Goal: Task Accomplishment & Management: Manage account settings

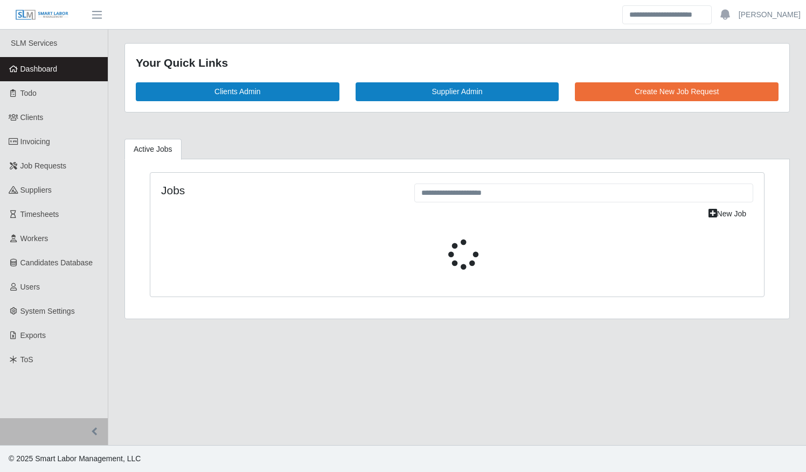
select select "****"
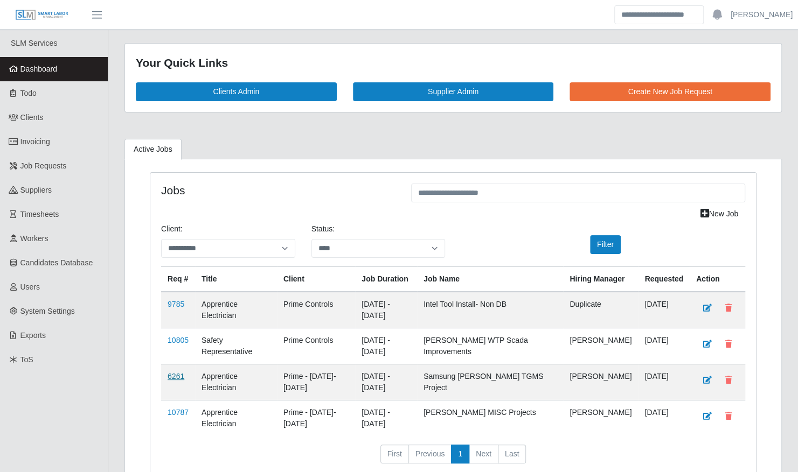
click at [173, 381] on link "6261" at bounding box center [175, 376] width 17 height 9
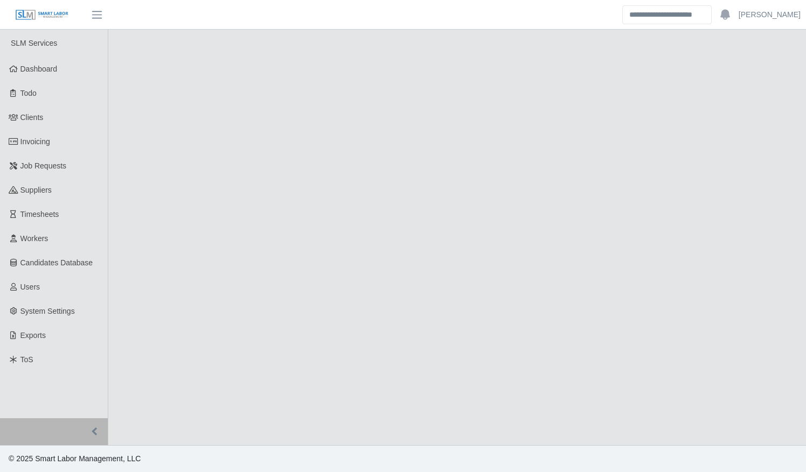
select select "****"
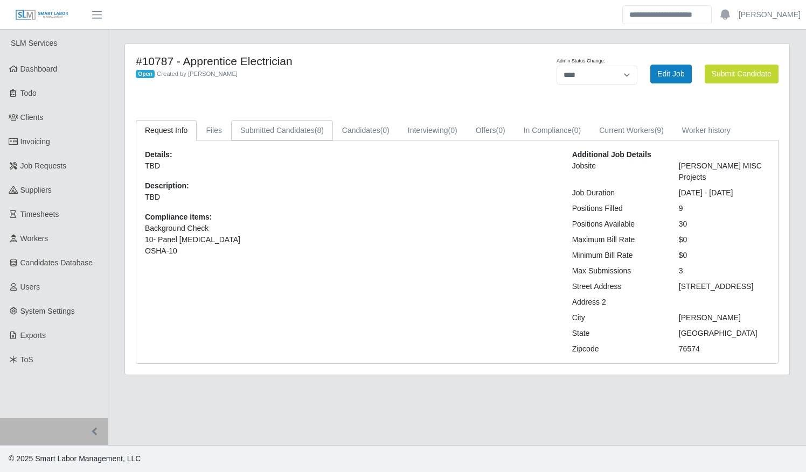
click at [275, 133] on link "Submitted Candidates (8)" at bounding box center [282, 130] width 102 height 21
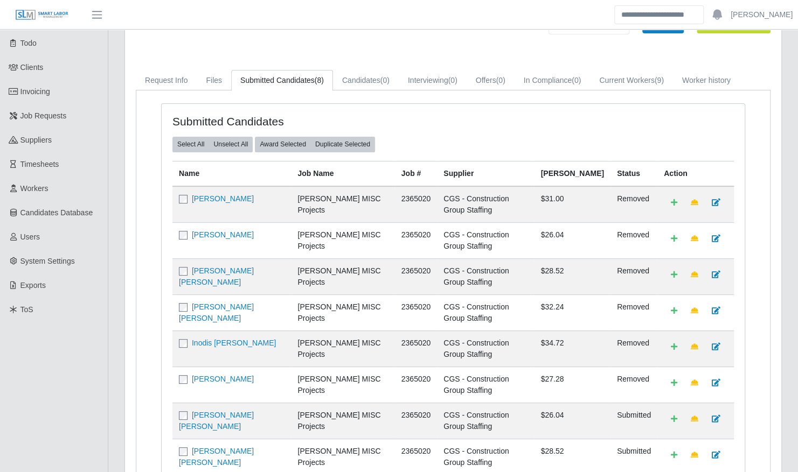
scroll to position [136, 0]
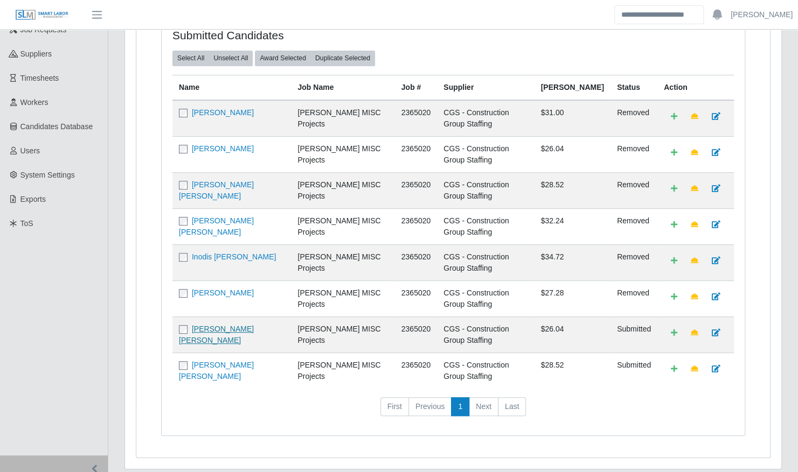
click at [252, 325] on link "Estefani Alejandra Calles Dias" at bounding box center [216, 335] width 75 height 20
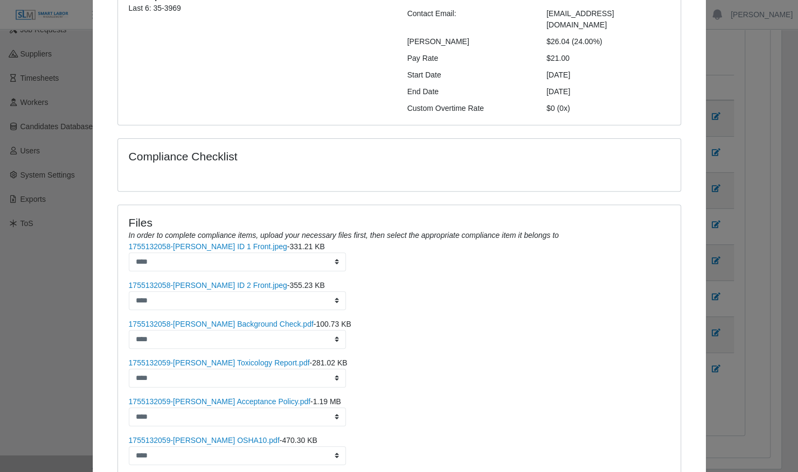
scroll to position [148, 0]
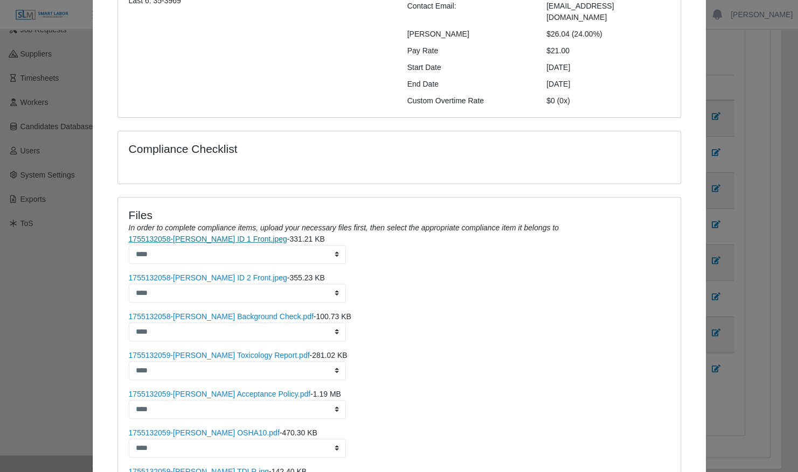
click at [215, 235] on link "1755132058-Estefani Calles Diaz ID 1 Front.jpeg" at bounding box center [208, 239] width 158 height 9
click at [334, 183] on div "Compliance Checklist" at bounding box center [398, 164] width 579 height 66
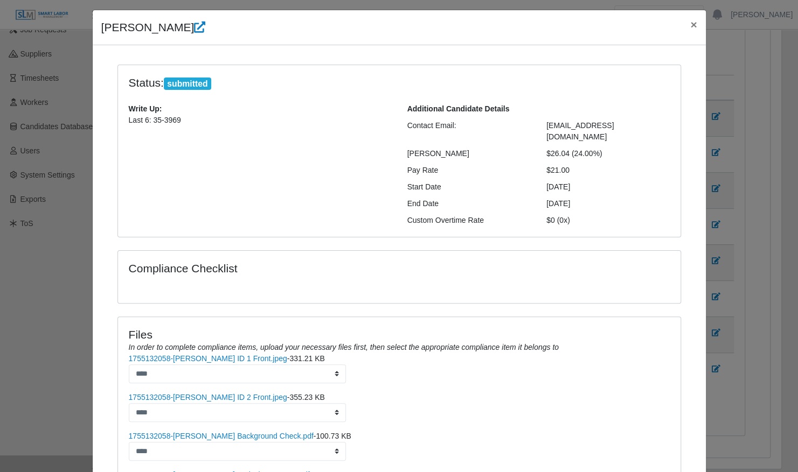
scroll to position [26, 0]
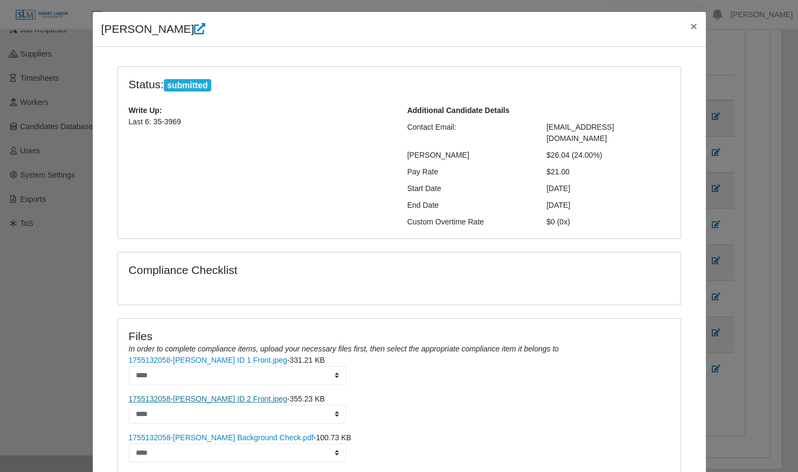
click at [238, 395] on link "1755132058-Estefani Calles Diaz ID 2 Front.jpeg" at bounding box center [208, 399] width 158 height 9
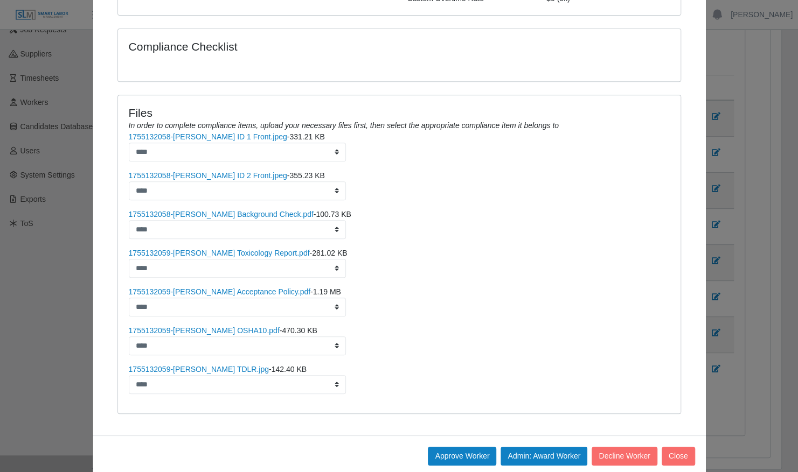
scroll to position [255, 0]
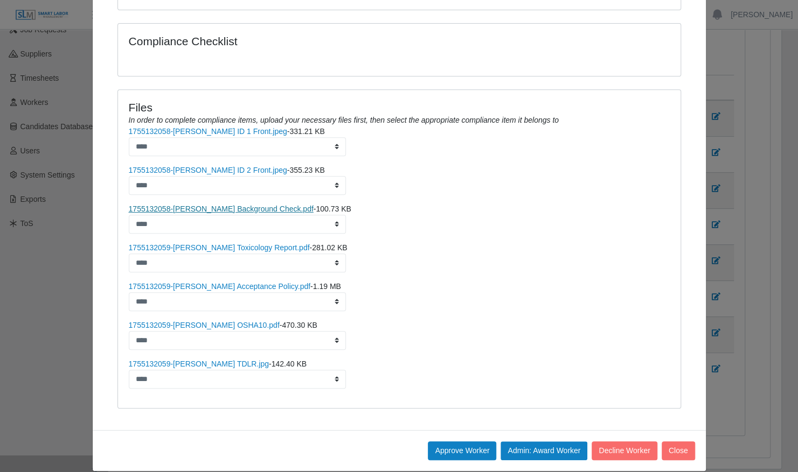
click at [270, 205] on link "1755132058-Estefani Calles Diaz Background Check.pdf" at bounding box center [221, 209] width 185 height 9
click at [232, 243] on link "1755132059-Estefani Calles Diaz Toxicology Report.pdf" at bounding box center [219, 247] width 181 height 9
click at [241, 282] on link "1755132059-Estefani Calles Diaz Acceptance Policy.pdf" at bounding box center [219, 286] width 181 height 9
click at [209, 321] on link "1755132059-Estefani Calles Diaz OSHA10.pdf" at bounding box center [204, 325] width 151 height 9
click at [213, 360] on link "1755132059-Estefani Calles Diaz TDLR.jpg" at bounding box center [199, 364] width 140 height 9
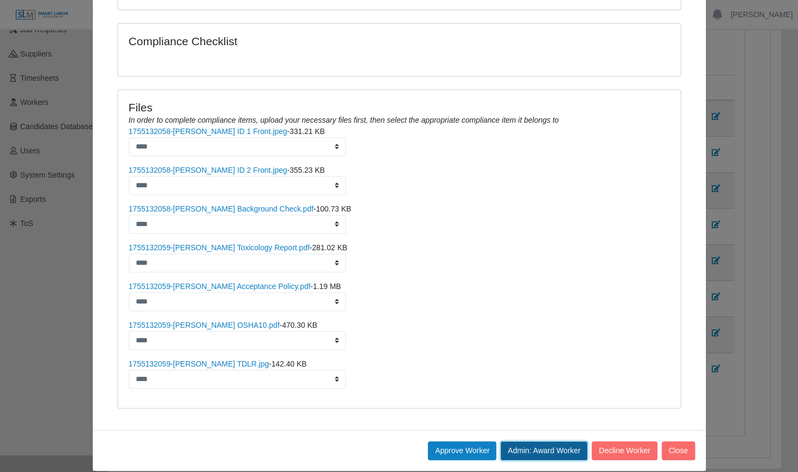
click at [526, 442] on button "Admin: Award Worker" at bounding box center [543, 451] width 87 height 19
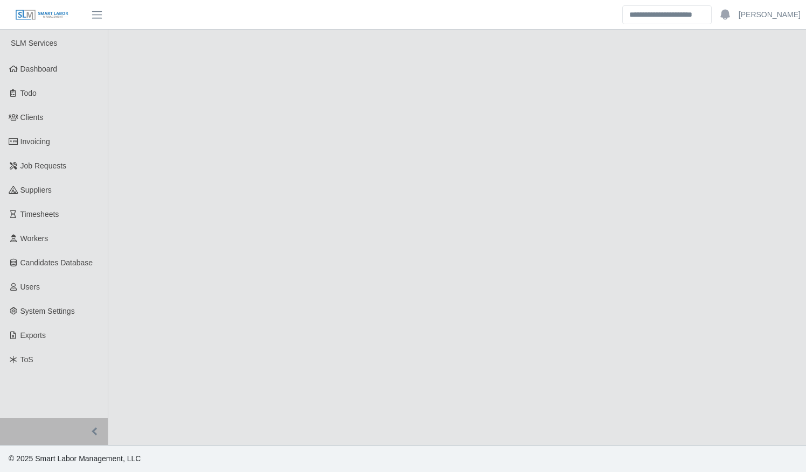
select select "****"
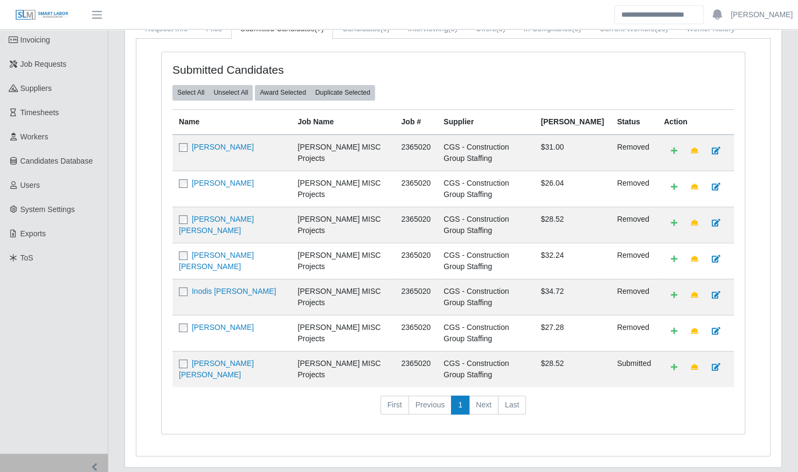
scroll to position [104, 0]
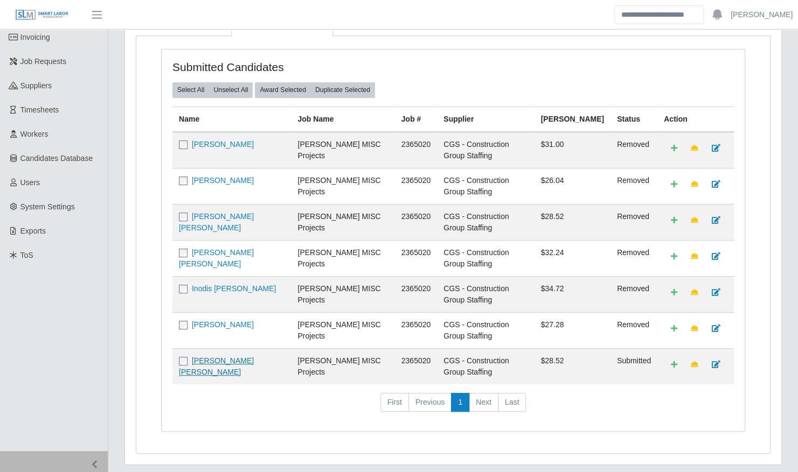
click at [239, 357] on link "[PERSON_NAME] [PERSON_NAME]" at bounding box center [216, 367] width 75 height 20
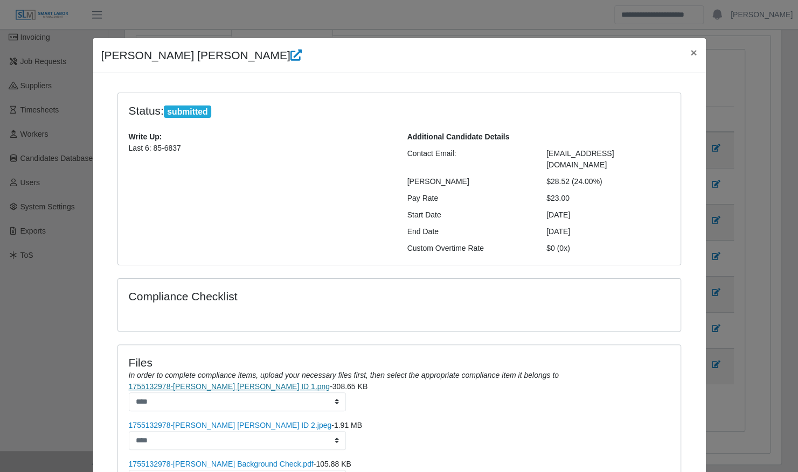
click at [215, 382] on link "1755132978-Jesus Ortiz Castro ID 1.png" at bounding box center [229, 386] width 201 height 9
click at [406, 371] on icon "In order to complete compliance items, upload your necessary files first, then …" at bounding box center [344, 375] width 430 height 9
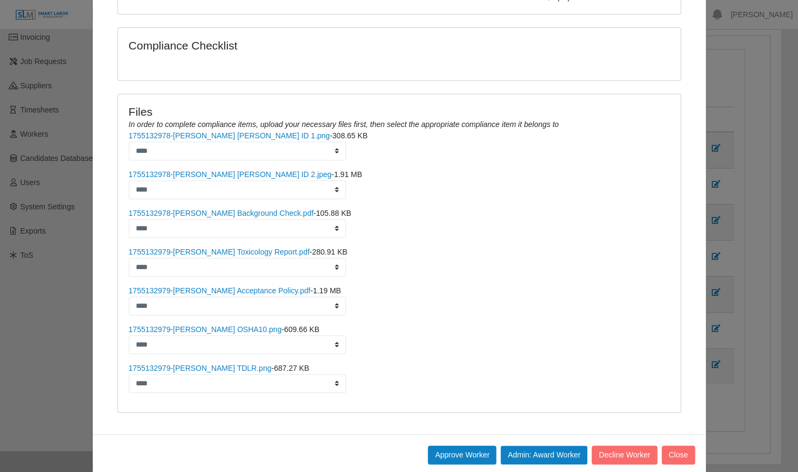
scroll to position [255, 0]
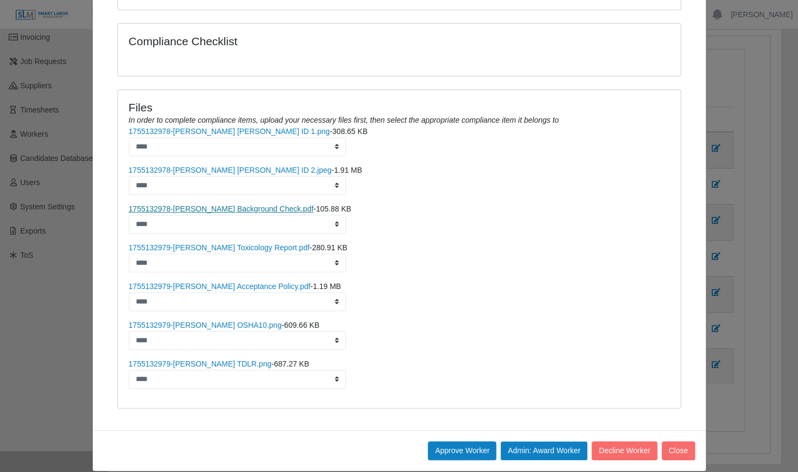
click at [213, 205] on link "1755132978-Jesus Ortiz Background Check.pdf" at bounding box center [221, 209] width 185 height 9
click at [193, 243] on link "1755132979-Jesus Ortiz Toxicology Report.pdf" at bounding box center [219, 247] width 181 height 9
click at [203, 282] on link "1755132979-Jesus Ortiz Acceptance Policy.pdf" at bounding box center [219, 286] width 181 height 9
click at [206, 321] on link "1755132979-Jesus Ortiz OSHA10.png" at bounding box center [205, 325] width 153 height 9
click at [204, 360] on link "1755132979-Jesus Ortiz TDLR.png" at bounding box center [200, 364] width 143 height 9
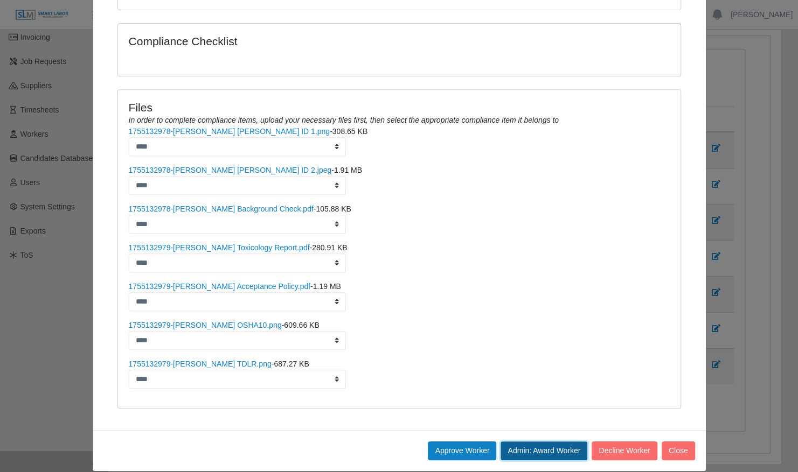
click at [530, 442] on button "Admin: Award Worker" at bounding box center [543, 451] width 87 height 19
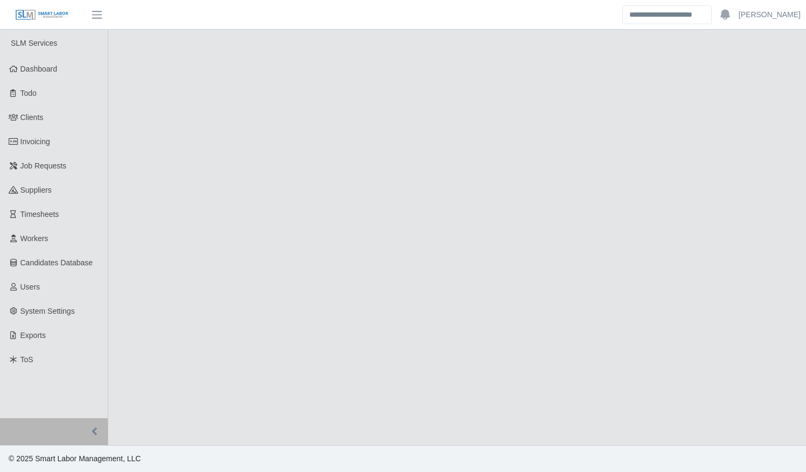
select select "****"
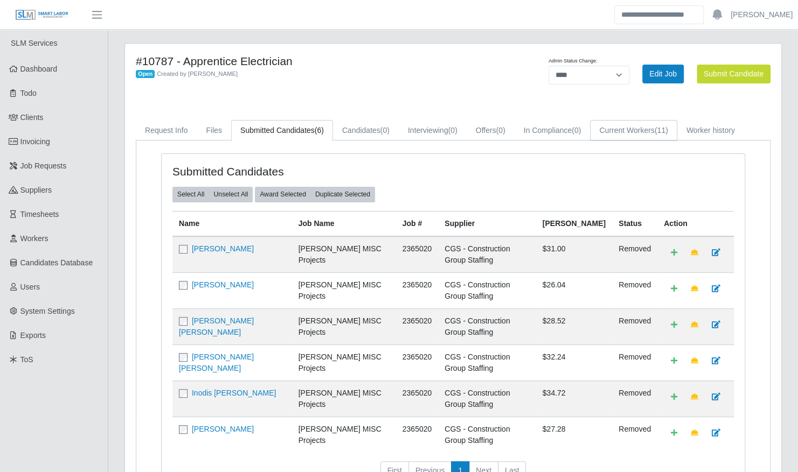
click at [621, 130] on link "Current Workers (11)" at bounding box center [633, 130] width 87 height 21
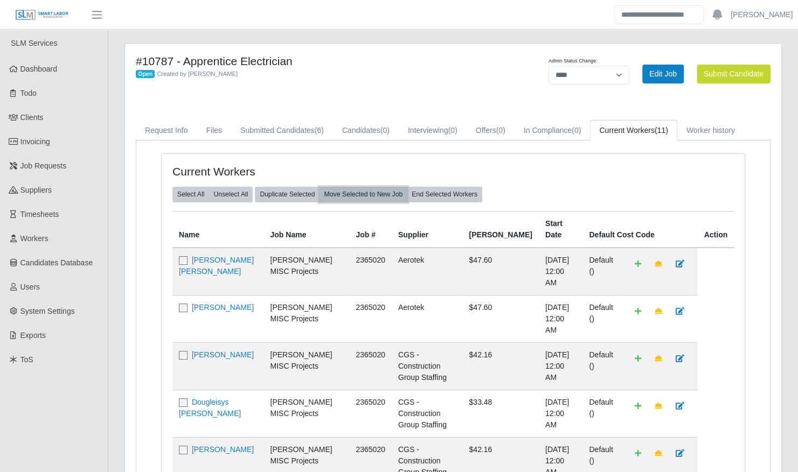
click at [348, 190] on button "Move Selected to New Job" at bounding box center [363, 194] width 88 height 15
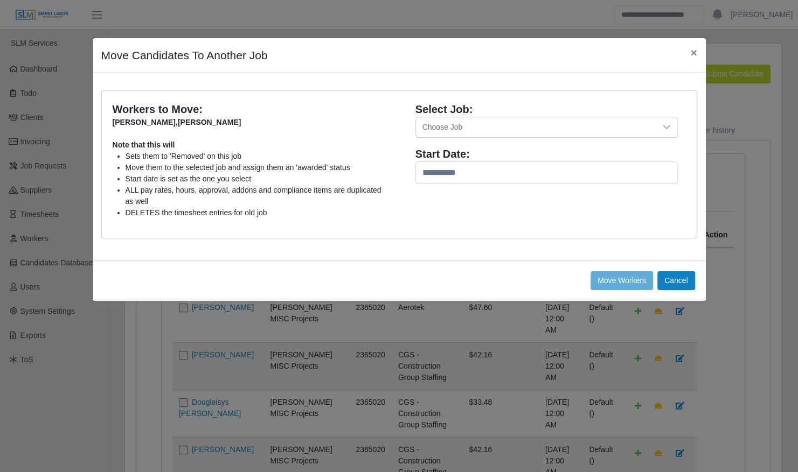
click at [456, 125] on div "Choose Job" at bounding box center [536, 127] width 240 height 20
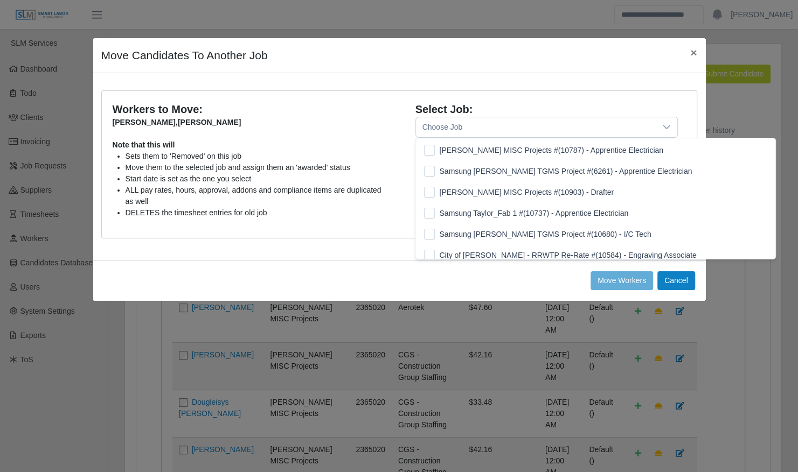
scroll to position [11, 6]
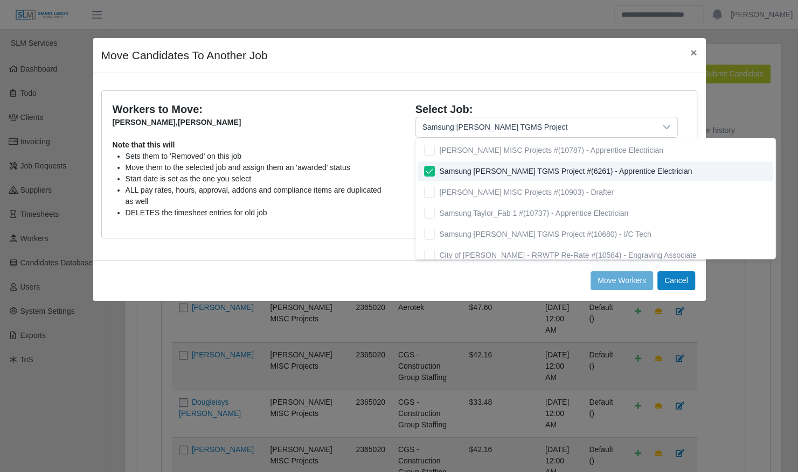
click at [381, 158] on li "Sets them to 'Removed' on this job" at bounding box center [258, 156] width 266 height 11
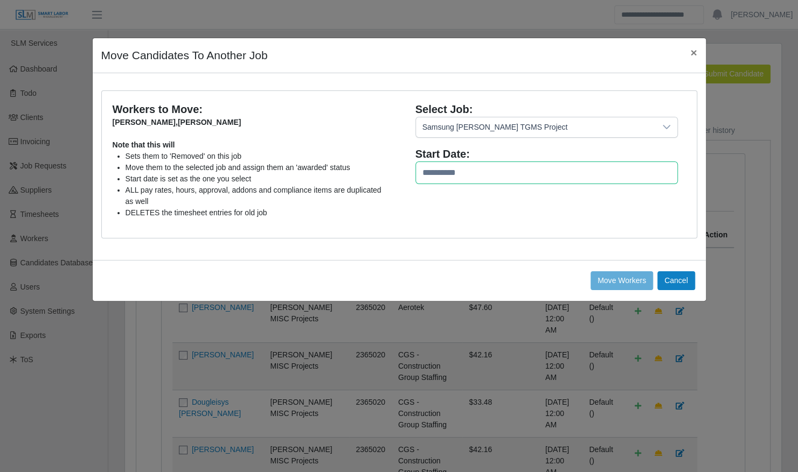
click at [442, 175] on input "text" at bounding box center [546, 173] width 262 height 23
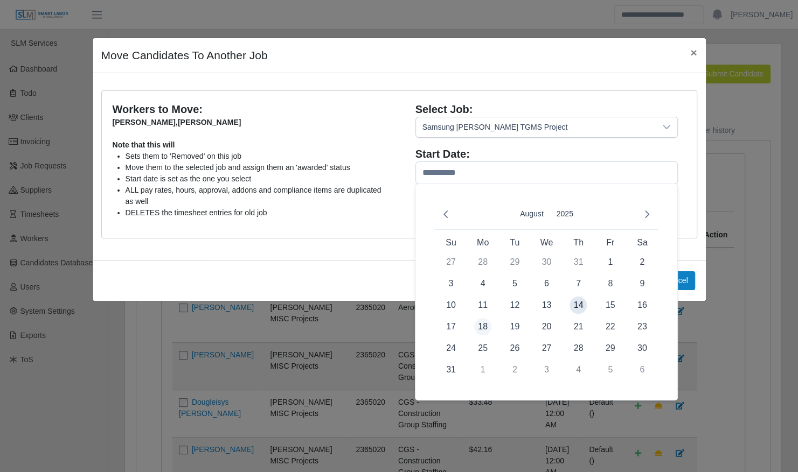
click at [484, 323] on span "18" at bounding box center [482, 326] width 17 height 17
type input "**********"
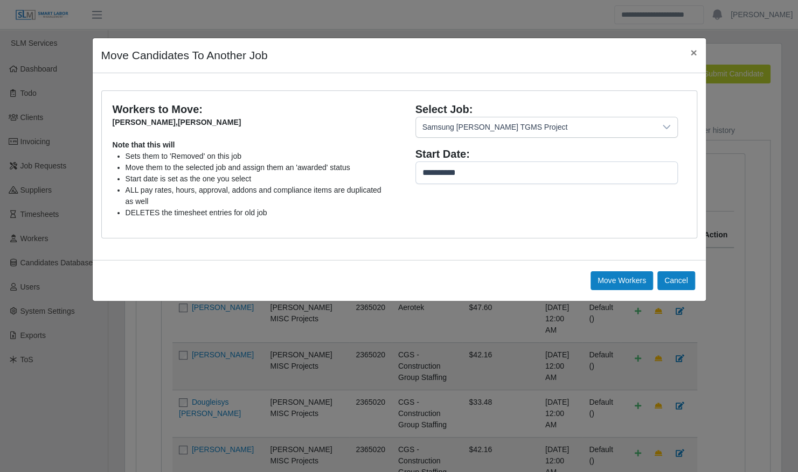
click at [395, 213] on div "Workers to Move: Zenon Colina Medina , Estefani Calles Dias Note that this will…" at bounding box center [251, 164] width 295 height 125
click at [657, 279] on button "Move Workers" at bounding box center [676, 280] width 38 height 19
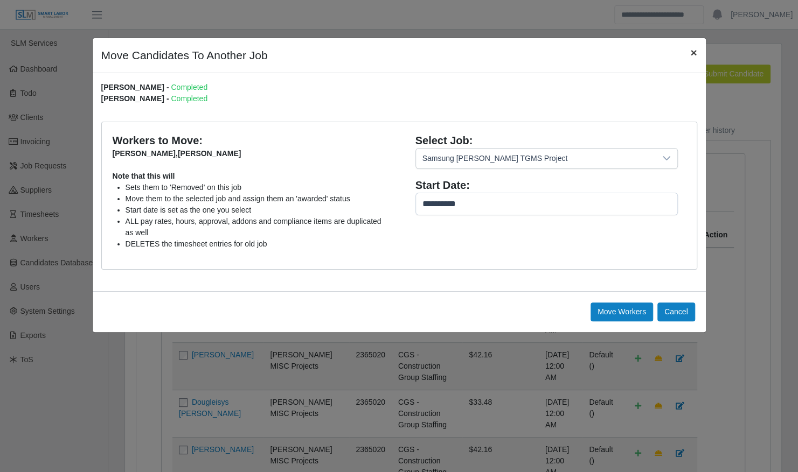
click at [690, 53] on span "×" at bounding box center [693, 52] width 6 height 12
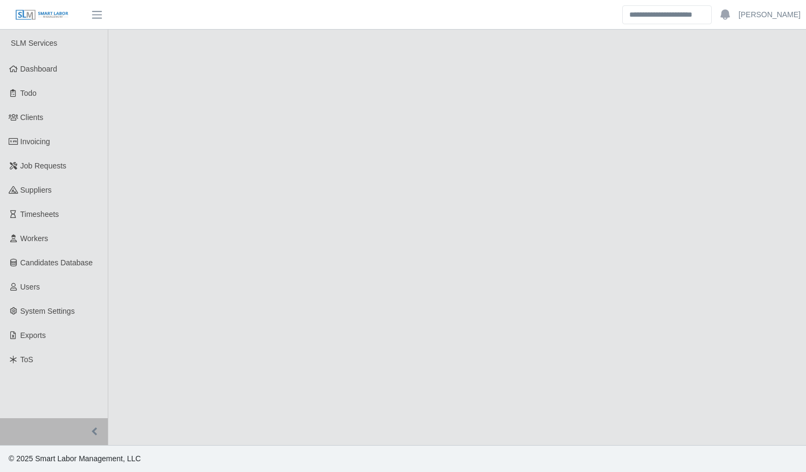
select select "****"
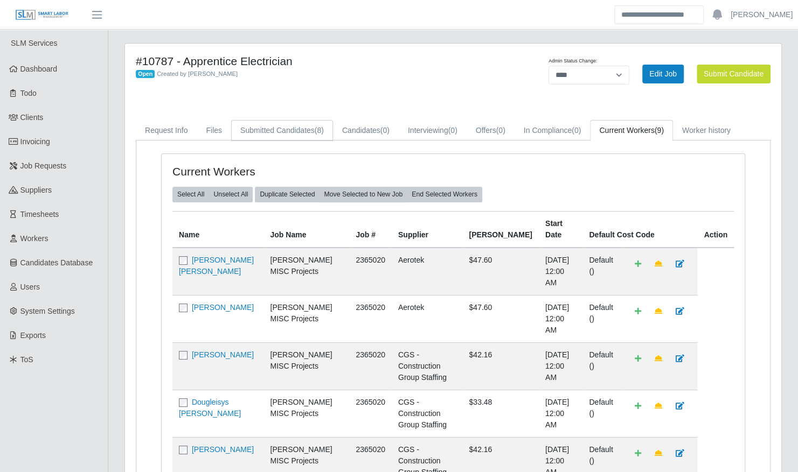
click at [283, 127] on link "Submitted Candidates (8)" at bounding box center [282, 130] width 102 height 21
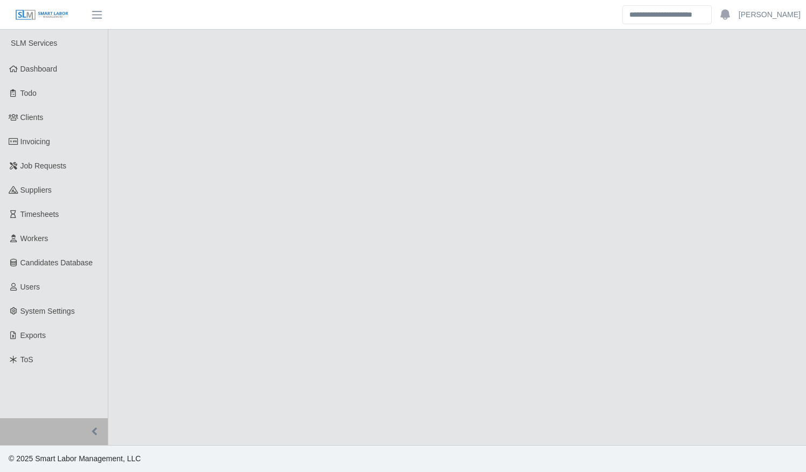
select select "****"
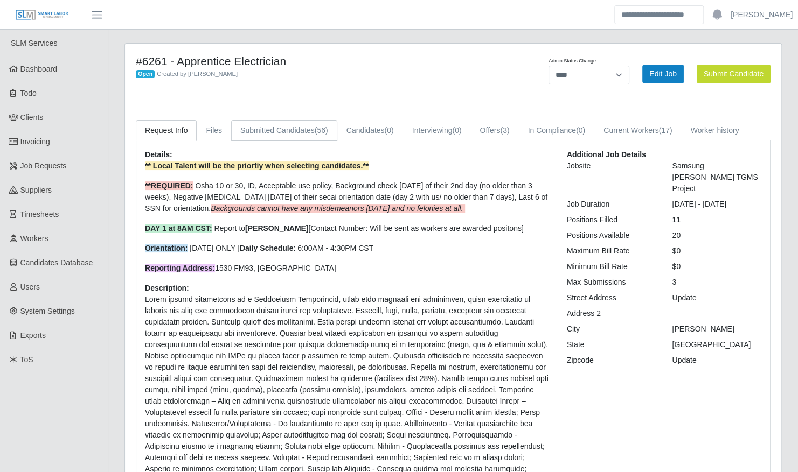
click at [278, 132] on link "Submitted Candidates (56)" at bounding box center [284, 130] width 106 height 21
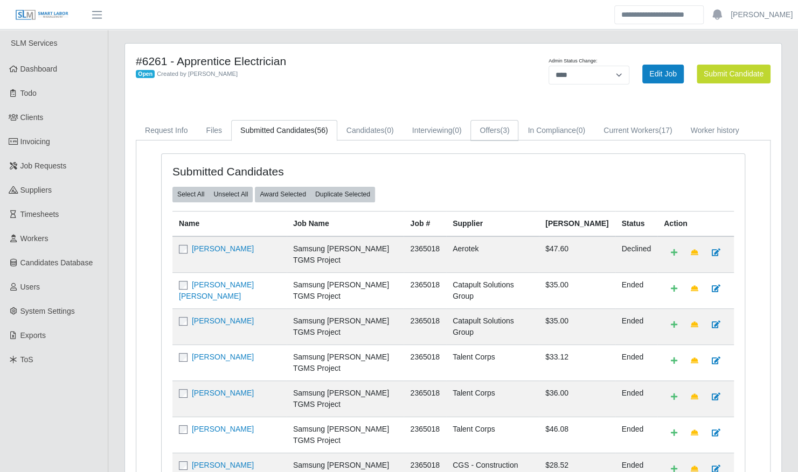
click at [498, 129] on link "Offers (3)" at bounding box center [494, 130] width 48 height 21
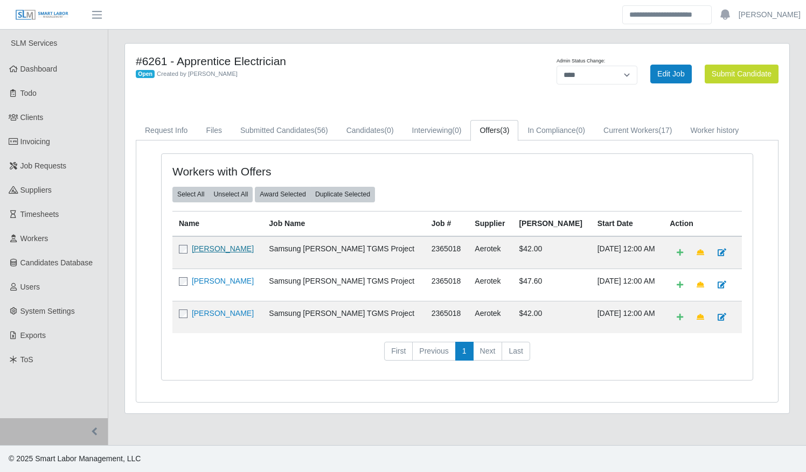
click at [222, 244] on link "Jaime Castillo" at bounding box center [223, 248] width 62 height 9
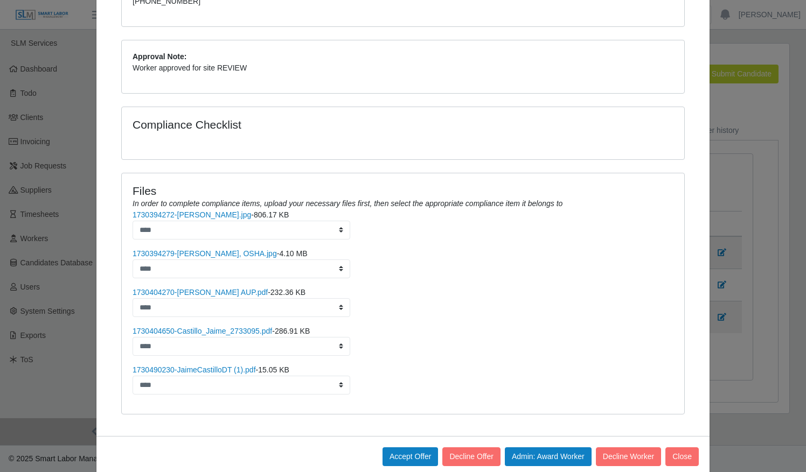
scroll to position [427, 0]
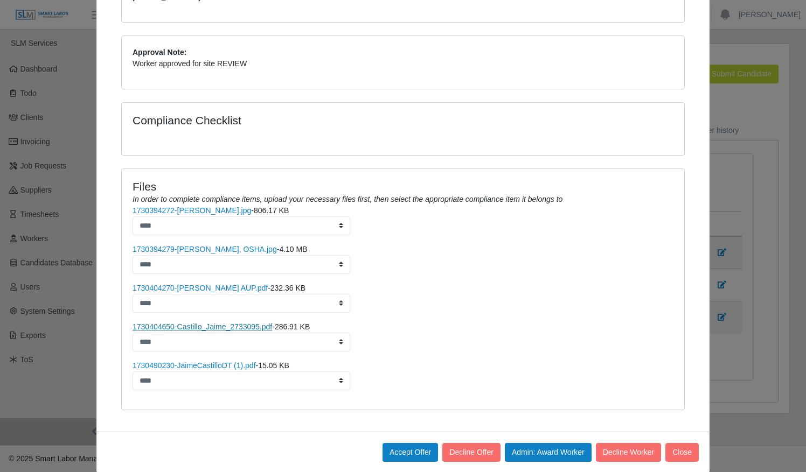
click at [201, 323] on link "1730404650-Castillo_Jaime_2733095.pdf" at bounding box center [201, 327] width 139 height 9
click at [190, 245] on link "1730394279-Jaime TDLR, OSHA.jpg" at bounding box center [204, 249] width 144 height 9
click at [191, 206] on link "1730394272-Jaime DL.jpg" at bounding box center [191, 210] width 118 height 9
click at [207, 284] on link "1730404270-Jaime Castillo AUP.pdf" at bounding box center [199, 288] width 135 height 9
click at [216, 323] on link "1730404650-Castillo_Jaime_2733095.pdf" at bounding box center [201, 327] width 139 height 9
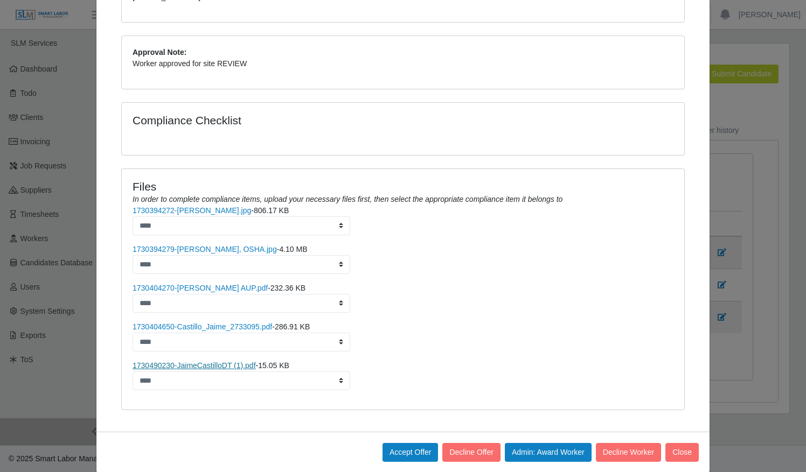
click at [216, 361] on link "1730490230-JaimeCastilloDT (1).pdf" at bounding box center [193, 365] width 123 height 9
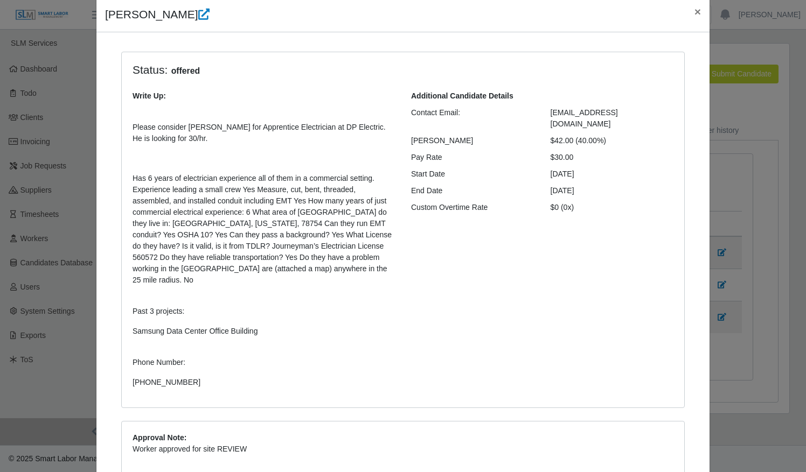
scroll to position [43, 0]
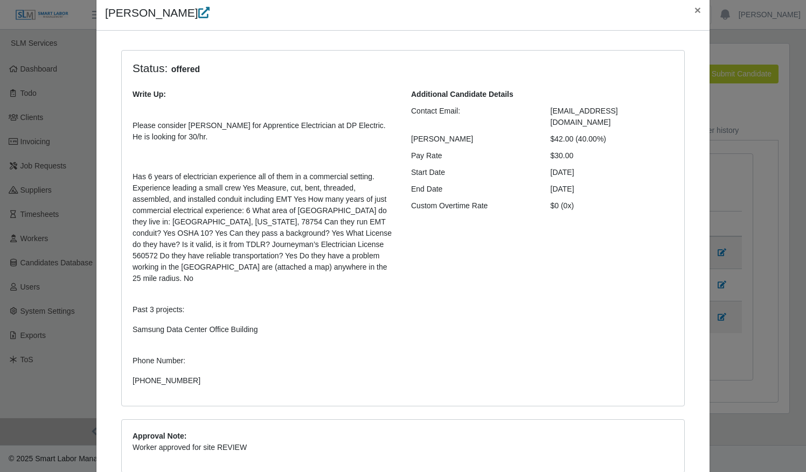
click at [198, 16] on icon at bounding box center [203, 12] width 11 height 11
click at [478, 109] on div "Contact Email:" at bounding box center [472, 117] width 139 height 23
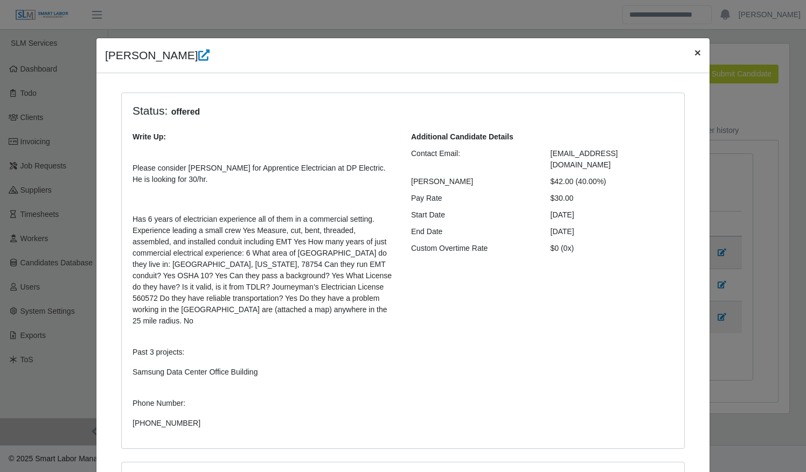
click at [694, 53] on span "×" at bounding box center [697, 52] width 6 height 12
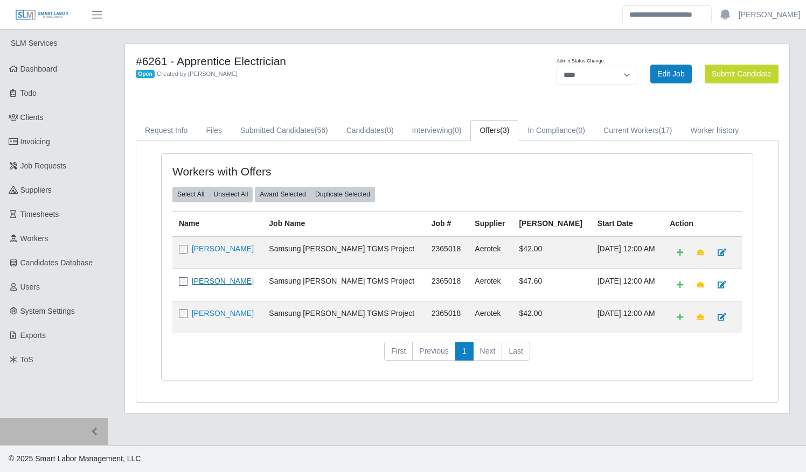
click at [233, 278] on link "Derrick Collins" at bounding box center [223, 281] width 62 height 9
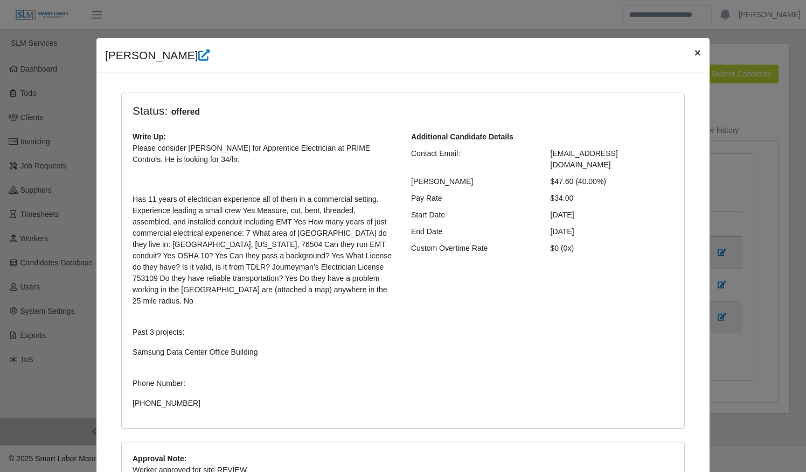
click at [687, 56] on button "×" at bounding box center [698, 52] width 24 height 29
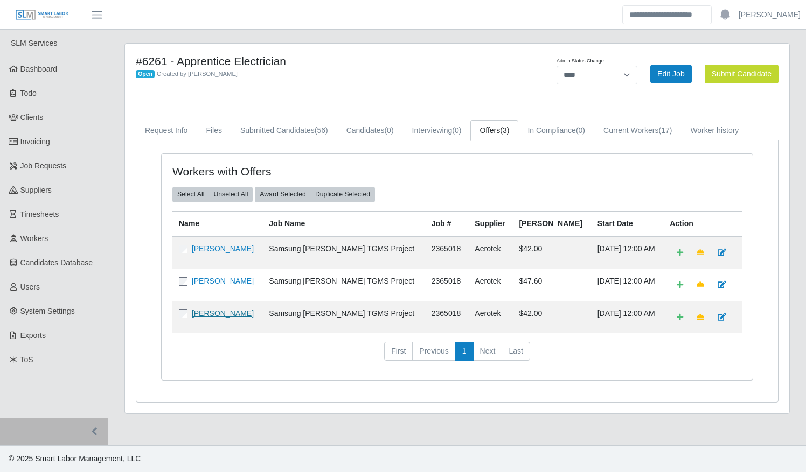
click at [232, 310] on link "Ernesto Tejada Tejada" at bounding box center [223, 313] width 62 height 9
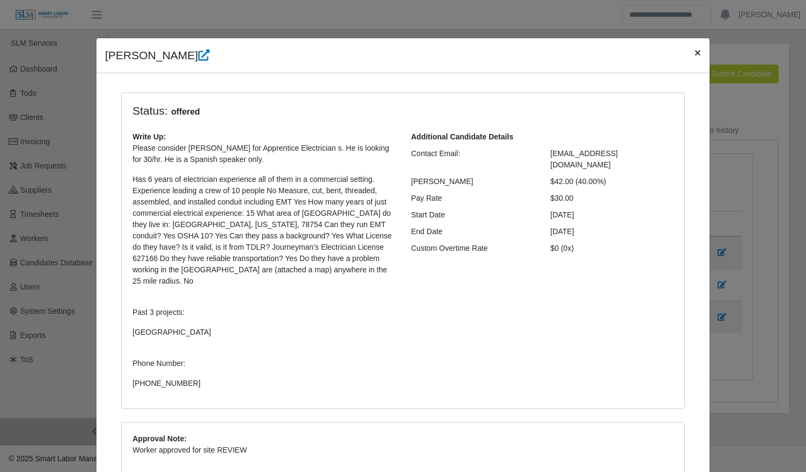
click at [694, 52] on span "×" at bounding box center [697, 52] width 6 height 12
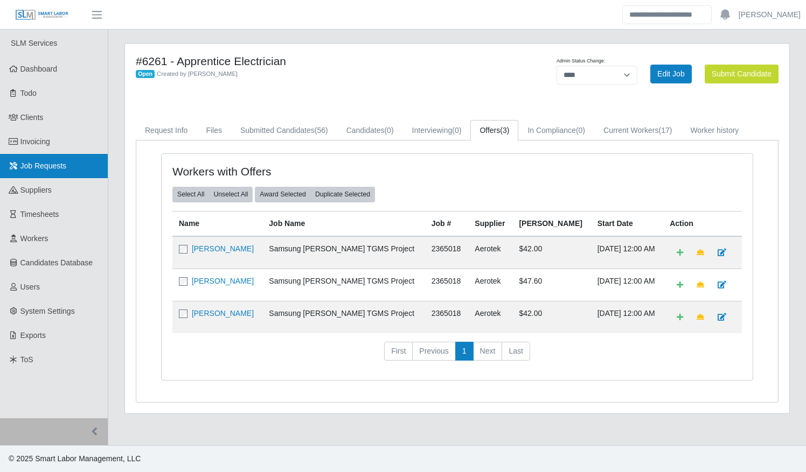
click at [42, 168] on span "Job Requests" at bounding box center [43, 166] width 46 height 9
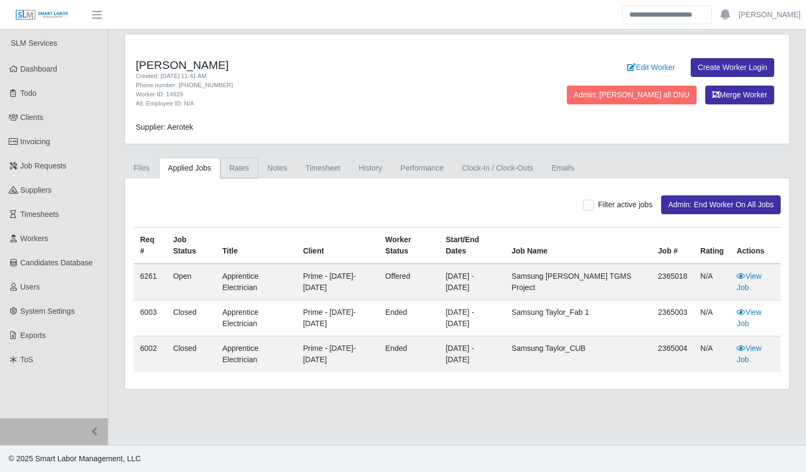
click at [238, 160] on link "Rates" at bounding box center [239, 168] width 38 height 21
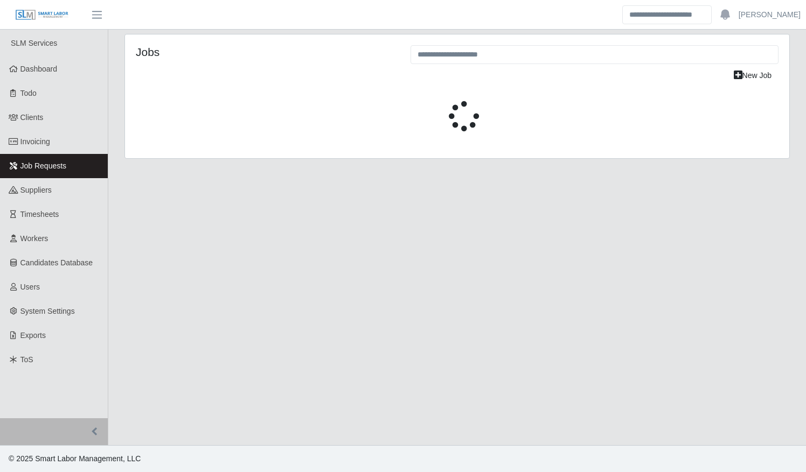
select select "****"
